Goal: Navigation & Orientation: Understand site structure

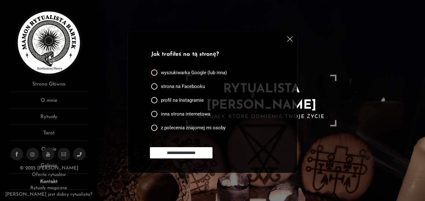
drag, startPoint x: 155, startPoint y: 71, endPoint x: 154, endPoint y: 76, distance: 4.8
click at [155, 71] on div at bounding box center [154, 73] width 6 height 6
click at [183, 153] on input "**********" at bounding box center [181, 152] width 63 height 11
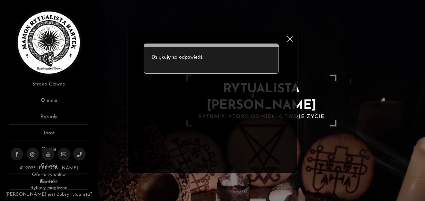
click at [289, 40] on img at bounding box center [289, 38] width 5 height 5
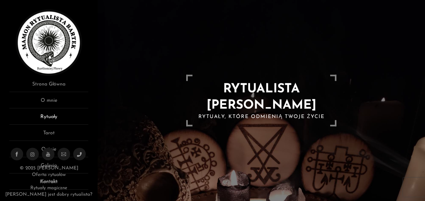
click at [49, 118] on link "Rytuały" at bounding box center [48, 119] width 79 height 12
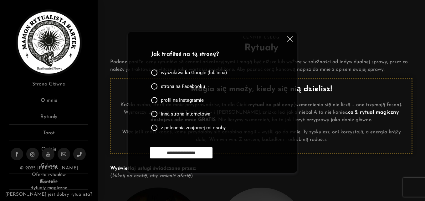
click at [289, 39] on img at bounding box center [289, 38] width 5 height 5
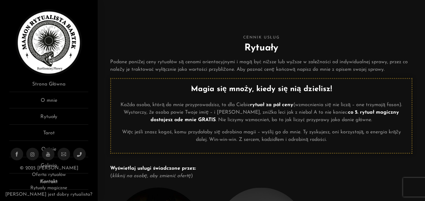
click at [49, 181] on link "Kontakt" at bounding box center [49, 181] width 16 height 5
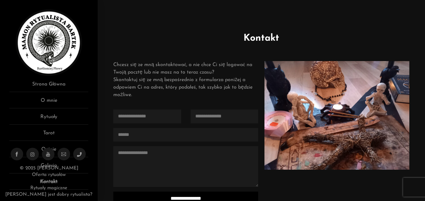
click at [52, 187] on link "Rytuały magiczne" at bounding box center [48, 188] width 37 height 5
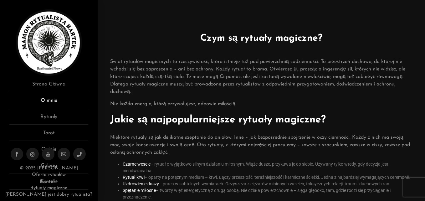
click at [53, 101] on link "O mnie" at bounding box center [48, 103] width 79 height 12
